Goal: Transaction & Acquisition: Purchase product/service

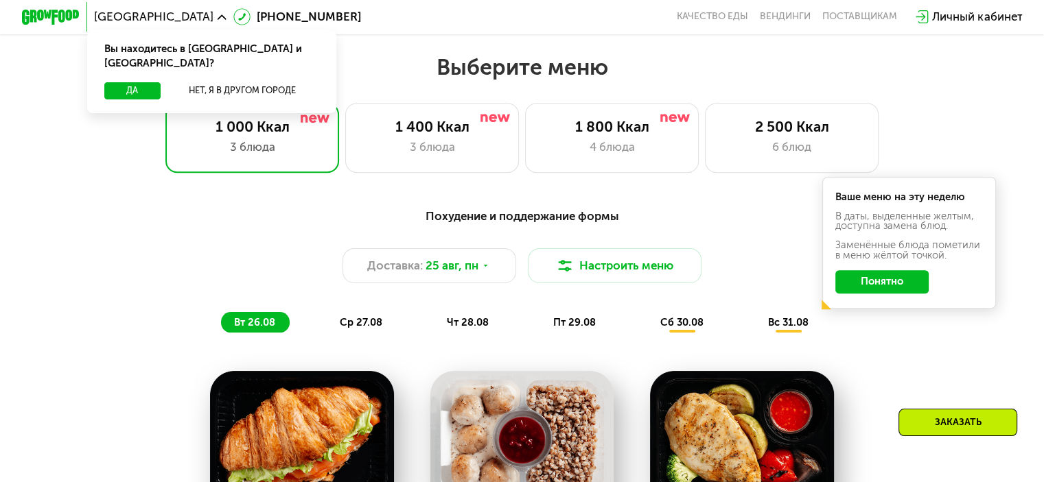
scroll to position [618, 0]
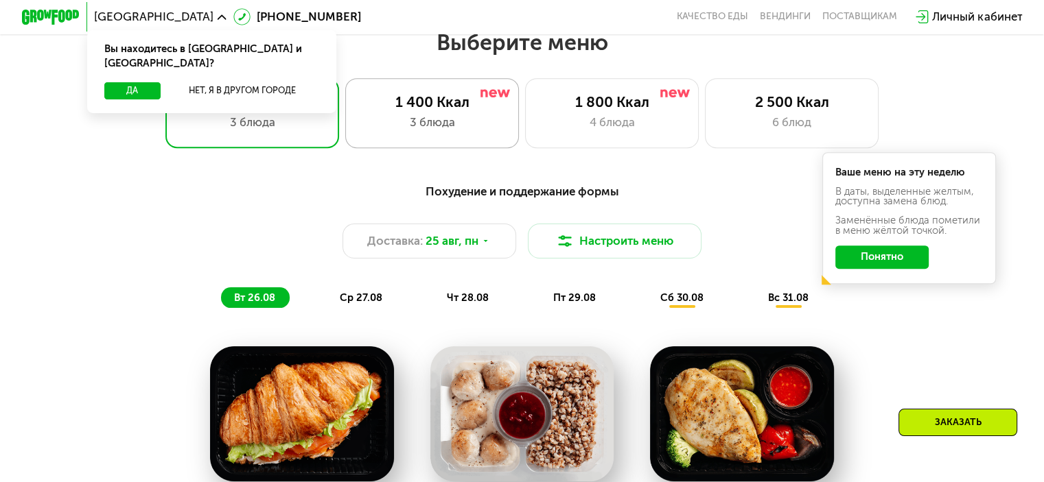
click at [436, 124] on div "3 блюда" at bounding box center [431, 122] width 143 height 17
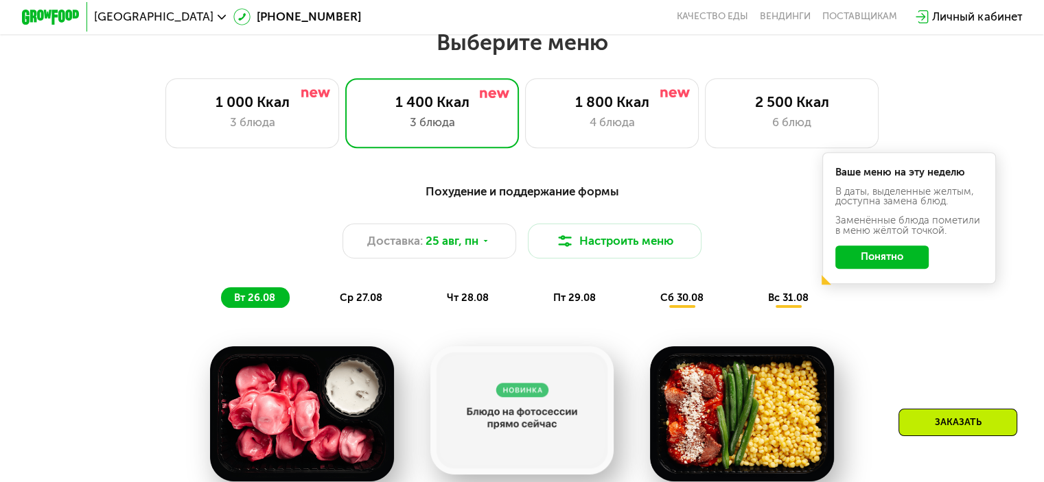
click at [864, 269] on button "Понятно" at bounding box center [881, 257] width 93 height 23
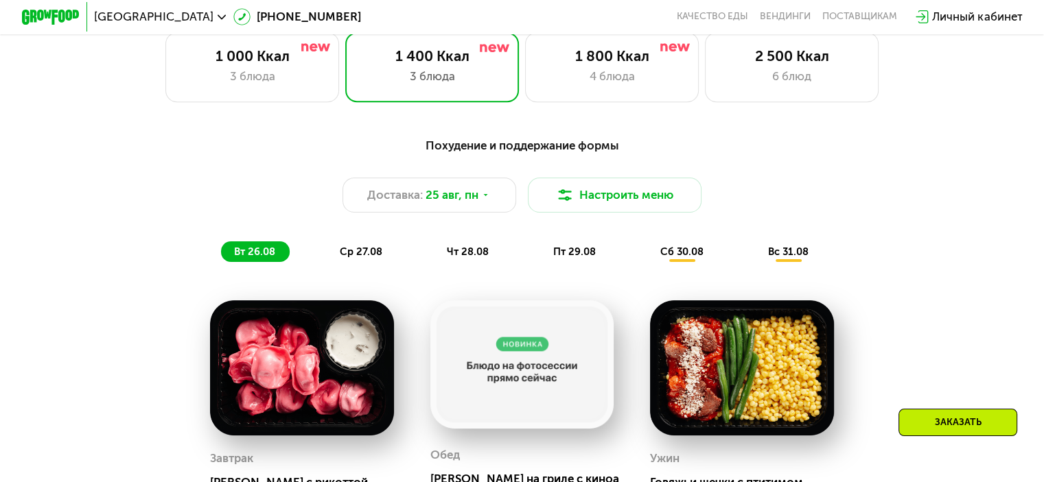
scroll to position [755, 0]
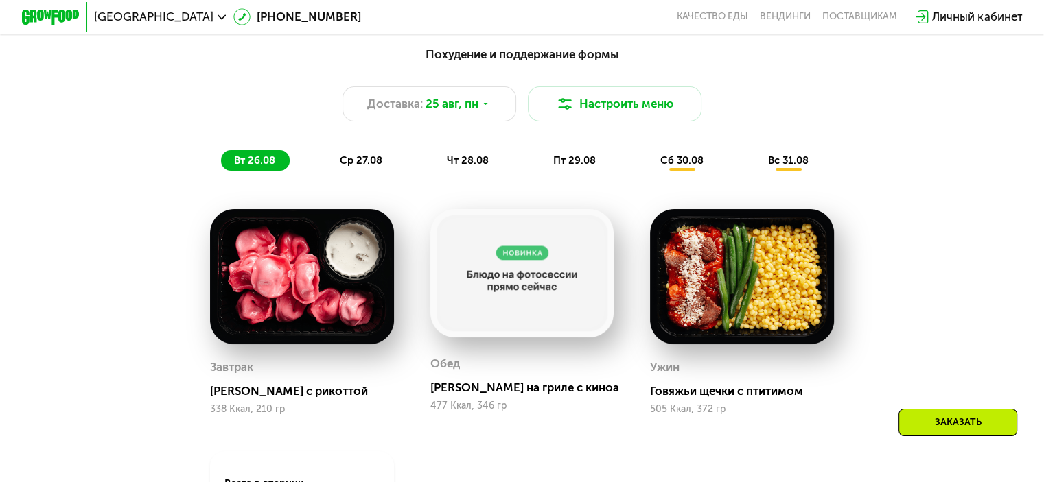
click at [361, 167] on span "ср 27.08" at bounding box center [361, 160] width 43 height 12
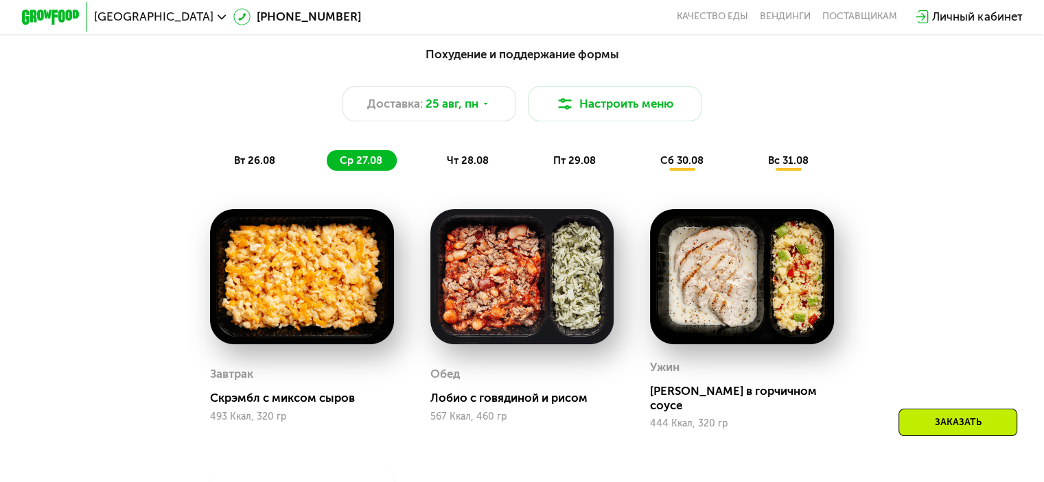
click at [469, 167] on span "чт 28.08" at bounding box center [468, 160] width 42 height 12
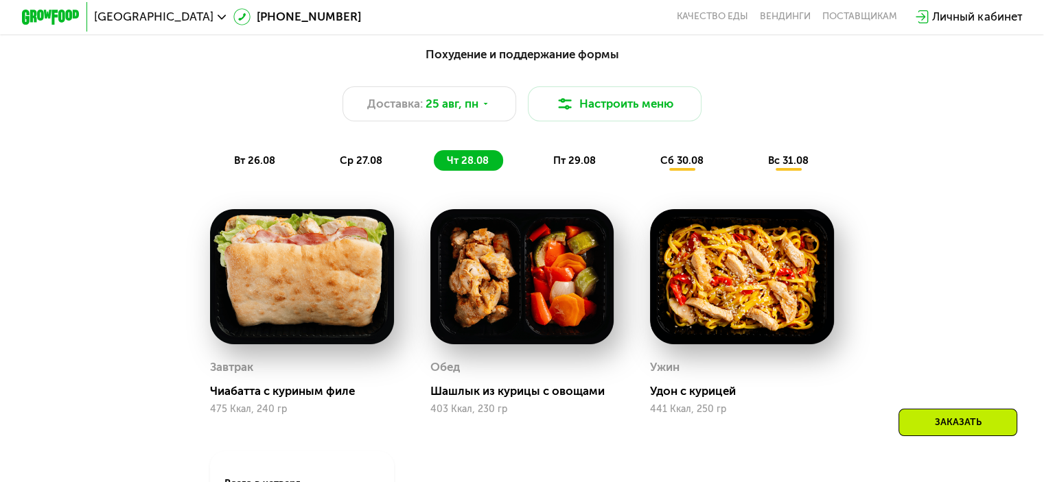
click at [588, 167] on span "пт 29.08" at bounding box center [574, 160] width 43 height 12
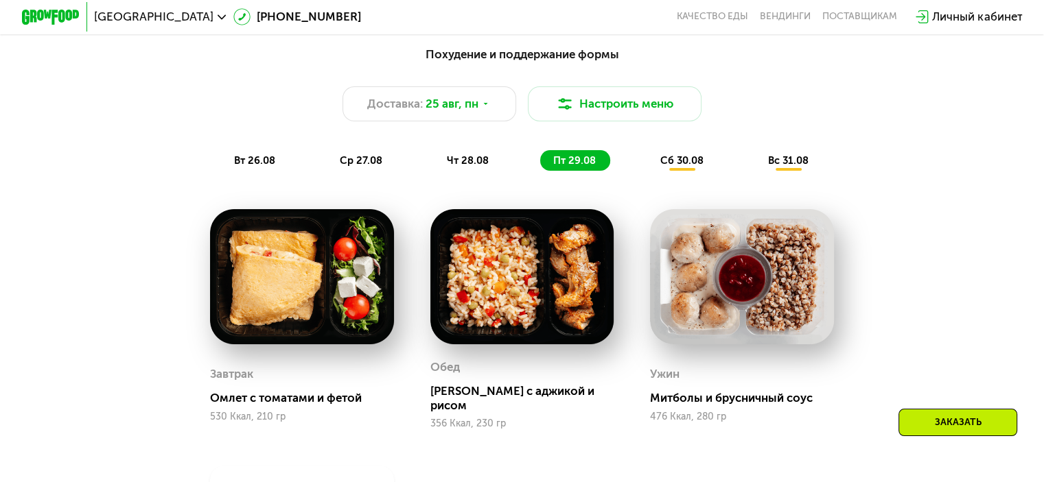
click at [679, 167] on span "сб 30.08" at bounding box center [681, 160] width 43 height 12
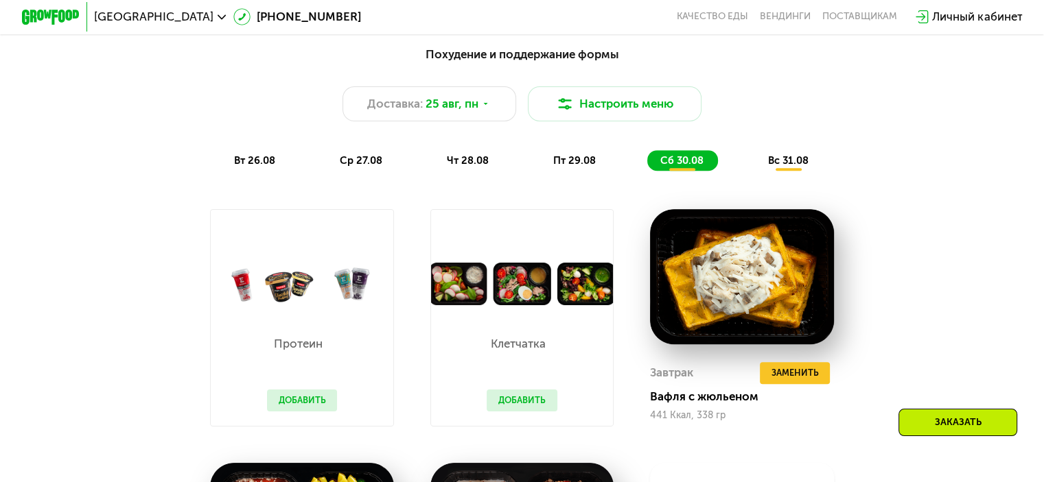
click at [779, 167] on span "вс 31.08" at bounding box center [788, 160] width 40 height 12
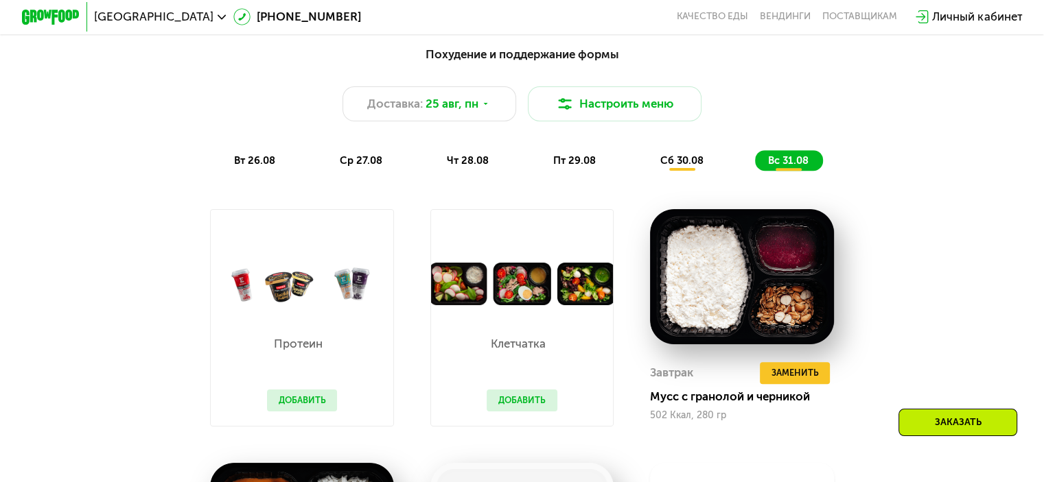
click at [676, 167] on span "сб 30.08" at bounding box center [681, 160] width 43 height 12
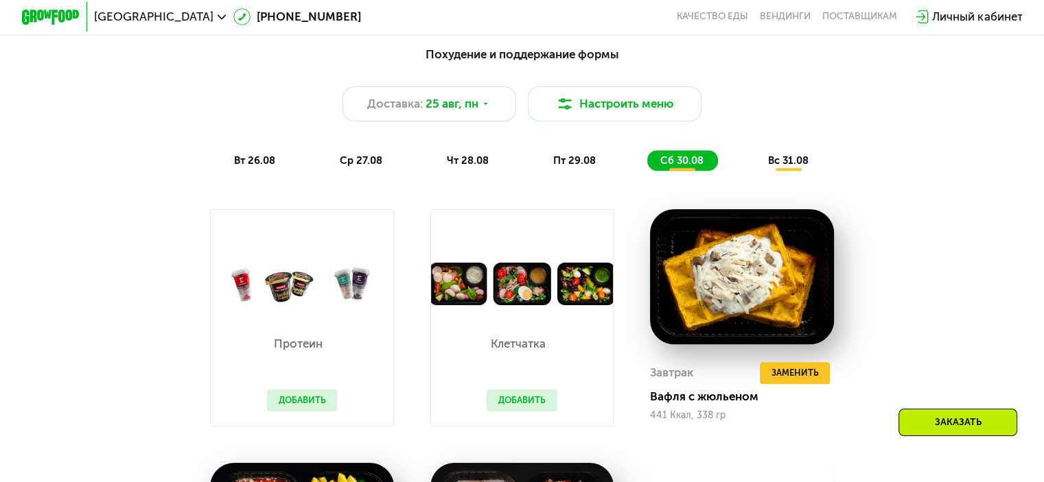
click at [780, 166] on span "вс 31.08" at bounding box center [788, 160] width 40 height 12
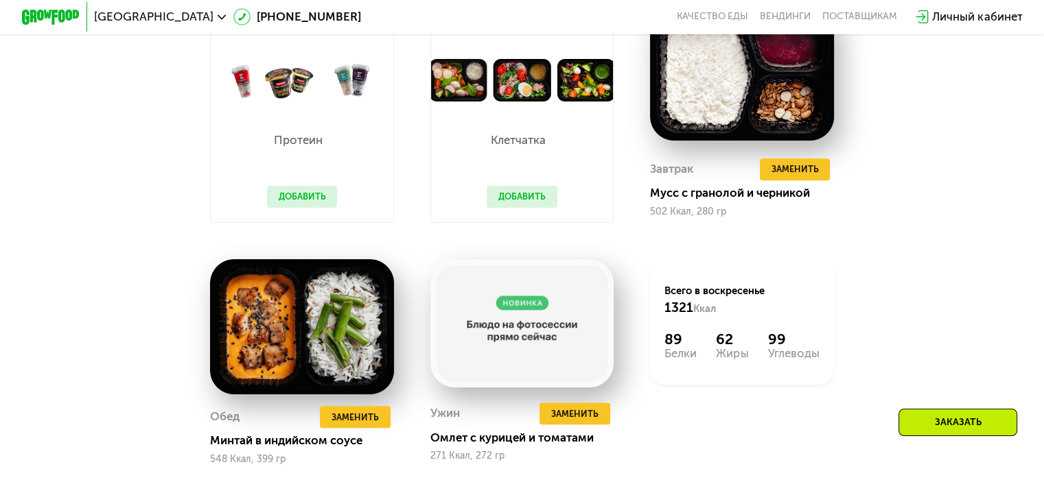
scroll to position [1029, 0]
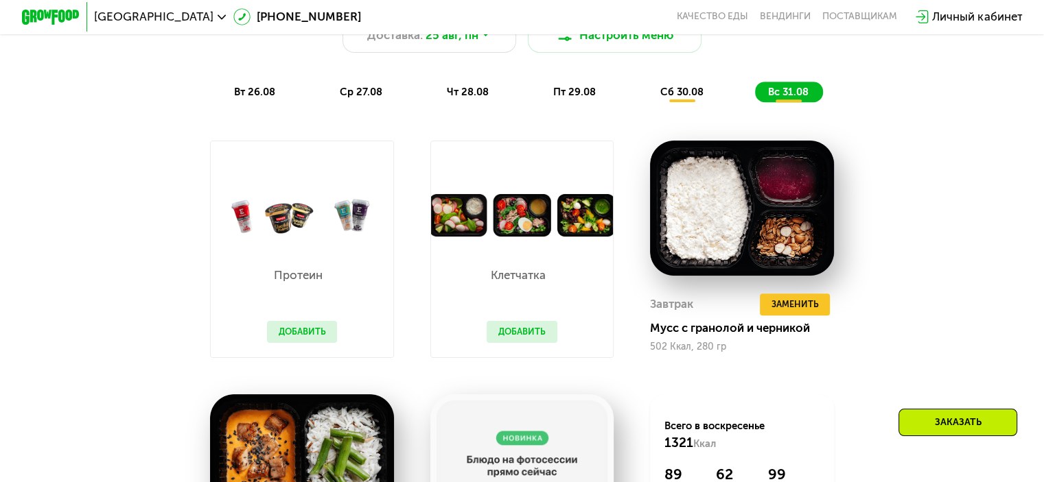
click at [692, 98] on span "сб 30.08" at bounding box center [681, 92] width 43 height 12
